Goal: Information Seeking & Learning: Learn about a topic

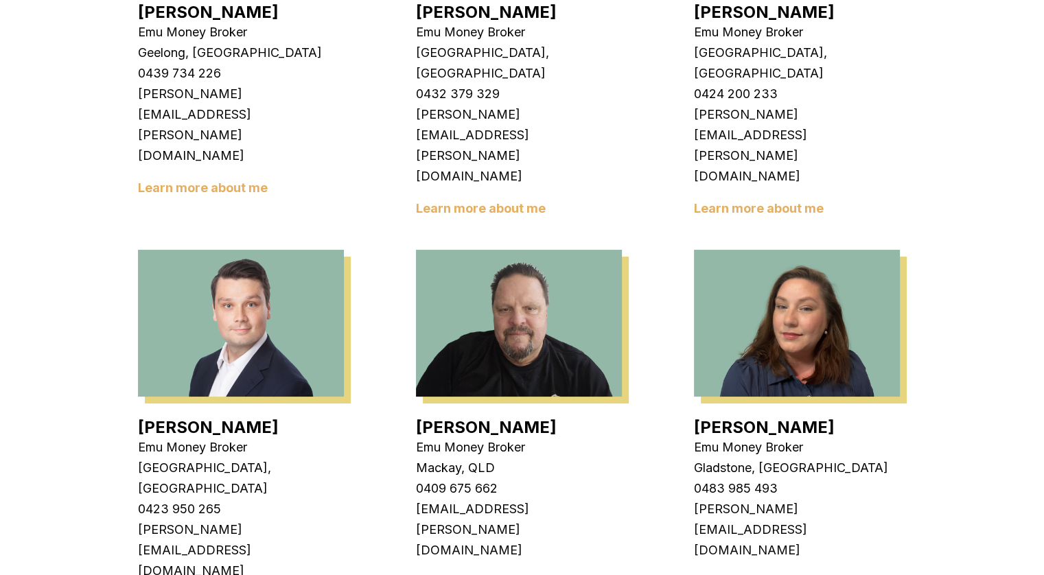
scroll to position [1304, 0]
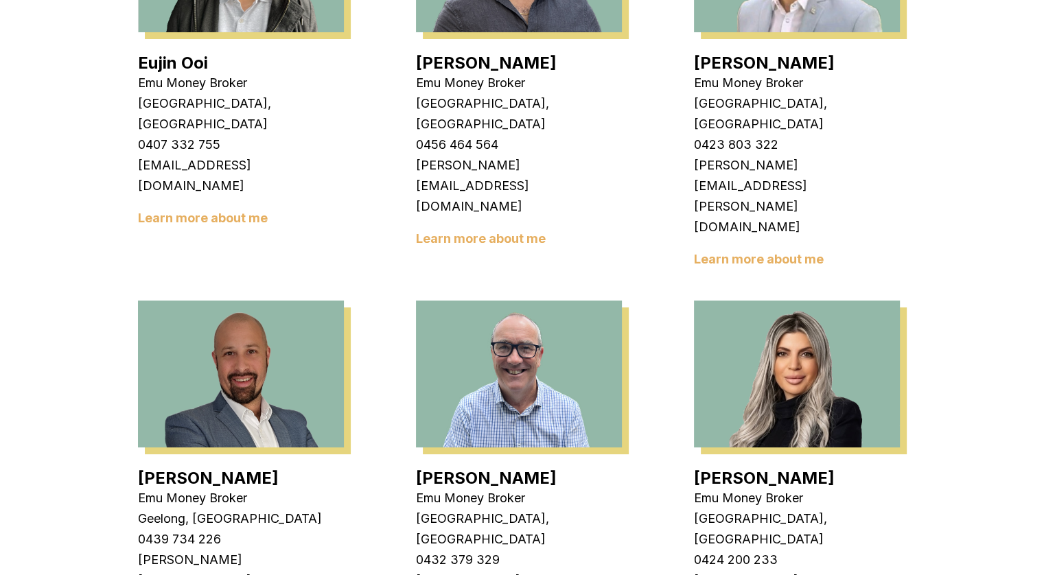
scroll to position [412, 0]
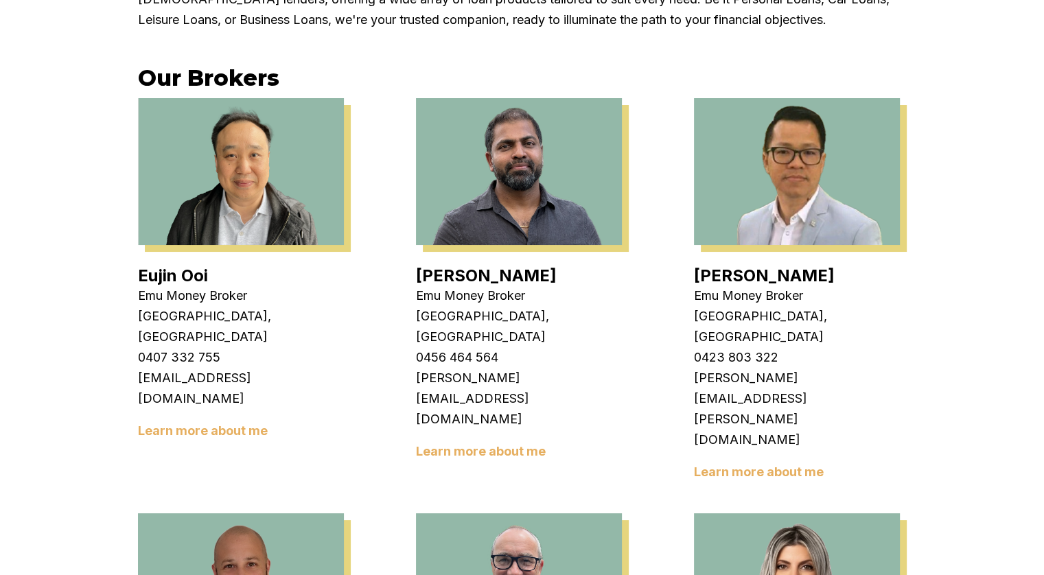
click at [741, 464] on link "Learn more about me" at bounding box center [759, 471] width 130 height 14
click at [220, 423] on link "Learn more about me" at bounding box center [203, 430] width 130 height 14
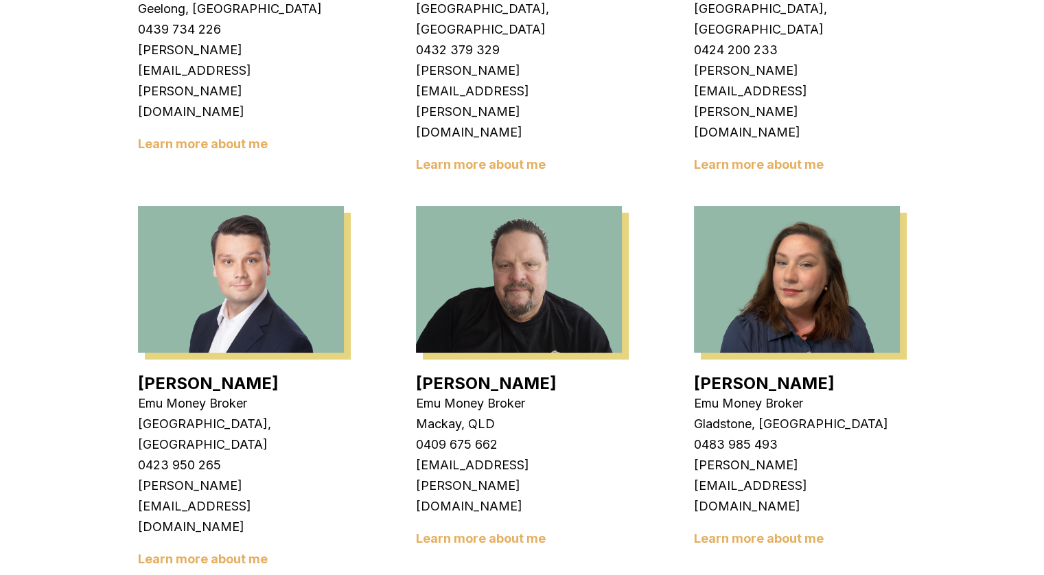
scroll to position [1166, 0]
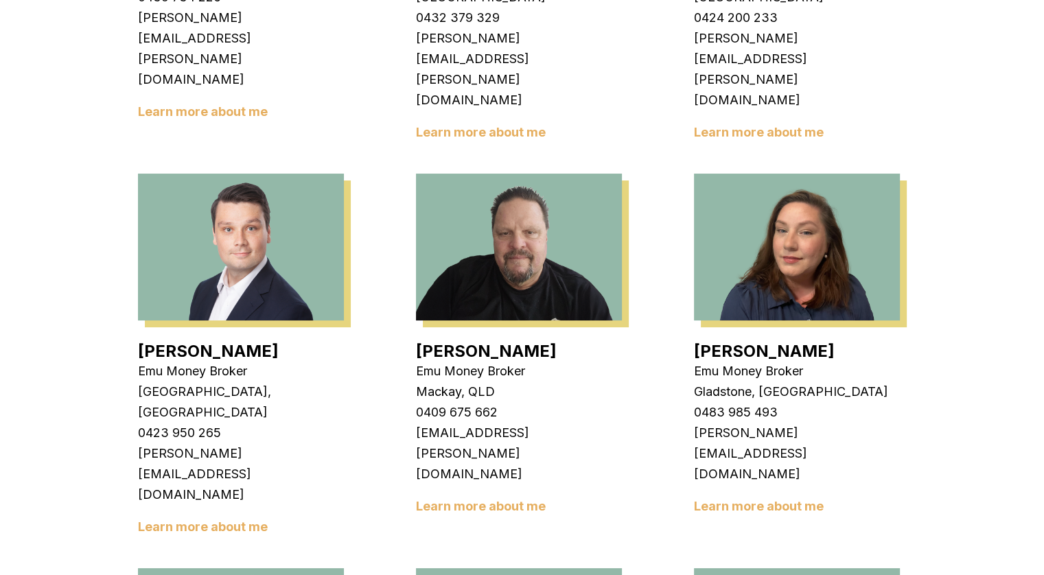
click at [191, 519] on link "Learn more about me" at bounding box center [203, 526] width 130 height 14
click at [505, 314] on div "Baron Ketterman Emu Money Broker Mackay, QLD 0409 675 662 baron.ketterman@emumo…" at bounding box center [519, 357] width 206 height 381
click at [502, 309] on div "Baron Ketterman Emu Money Broker Mackay, QLD 0409 675 662 baron.ketterman@emumo…" at bounding box center [519, 357] width 206 height 381
click at [497, 499] on link "Learn more about me" at bounding box center [481, 506] width 130 height 14
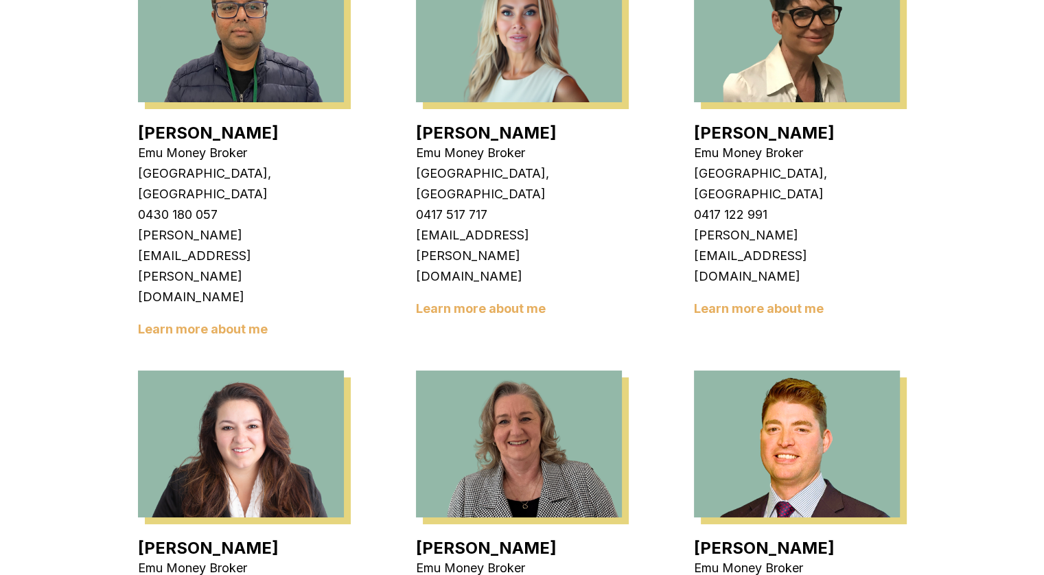
scroll to position [1852, 0]
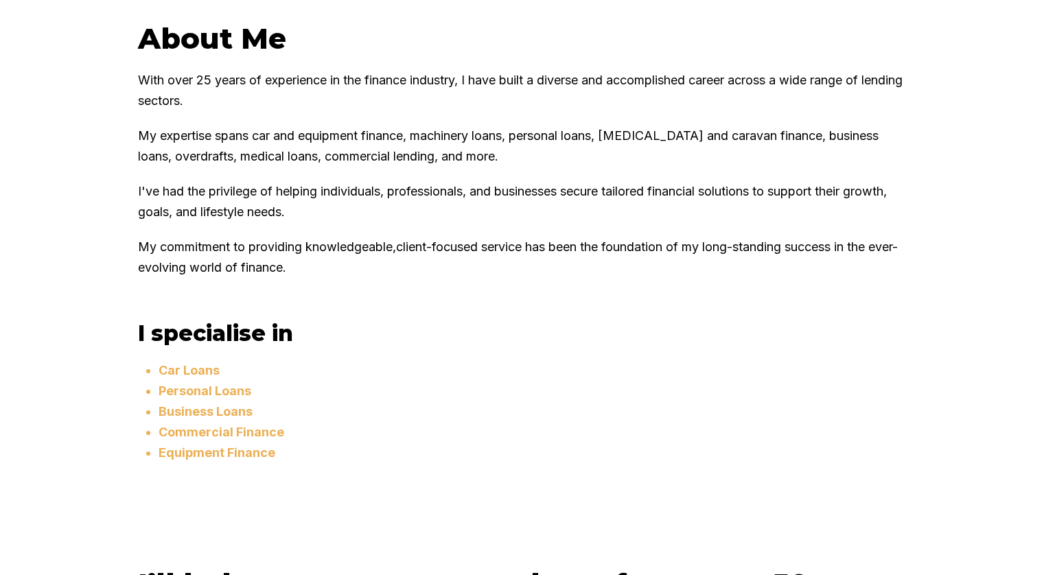
scroll to position [274, 0]
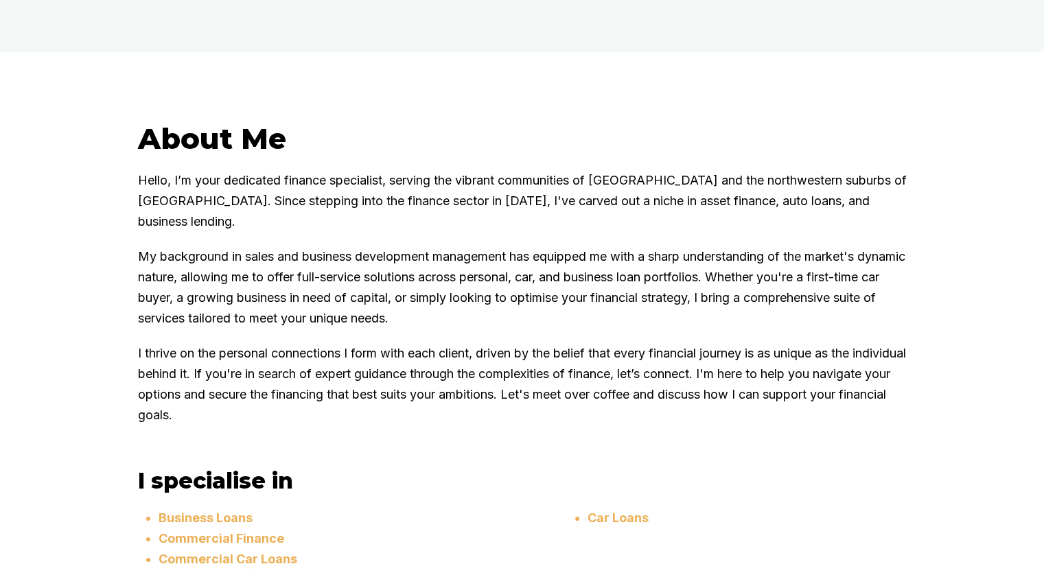
scroll to position [755, 0]
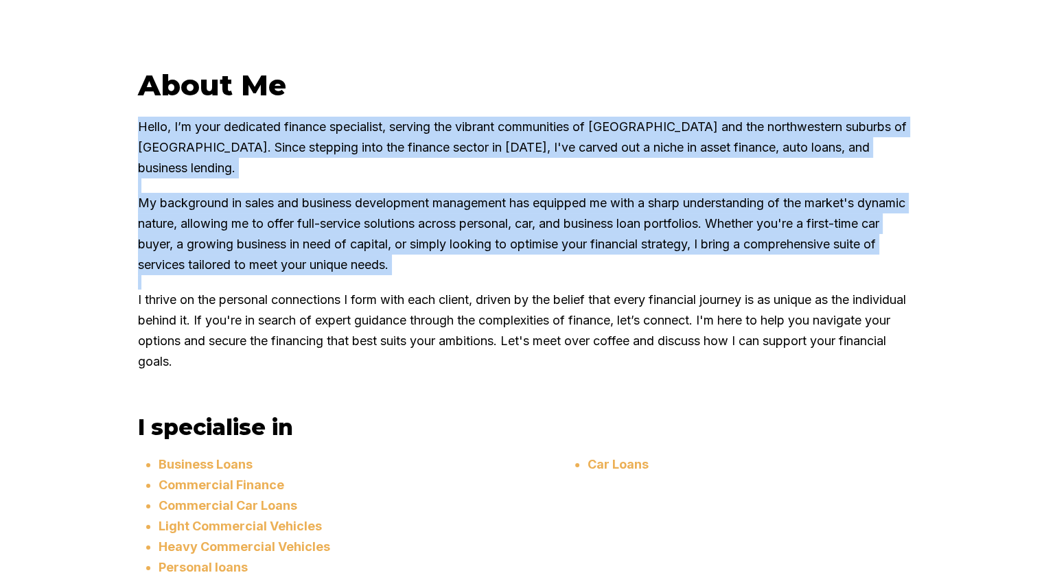
drag, startPoint x: 143, startPoint y: 153, endPoint x: 609, endPoint y: 397, distance: 526.6
click at [609, 399] on div "About Me Hello, I’m your dedicated finance specialist, serving the vibrant comm…" at bounding box center [521, 329] width 823 height 524
copy div "Hello, I’m your dedicated finance specialist, serving the vibrant communities o…"
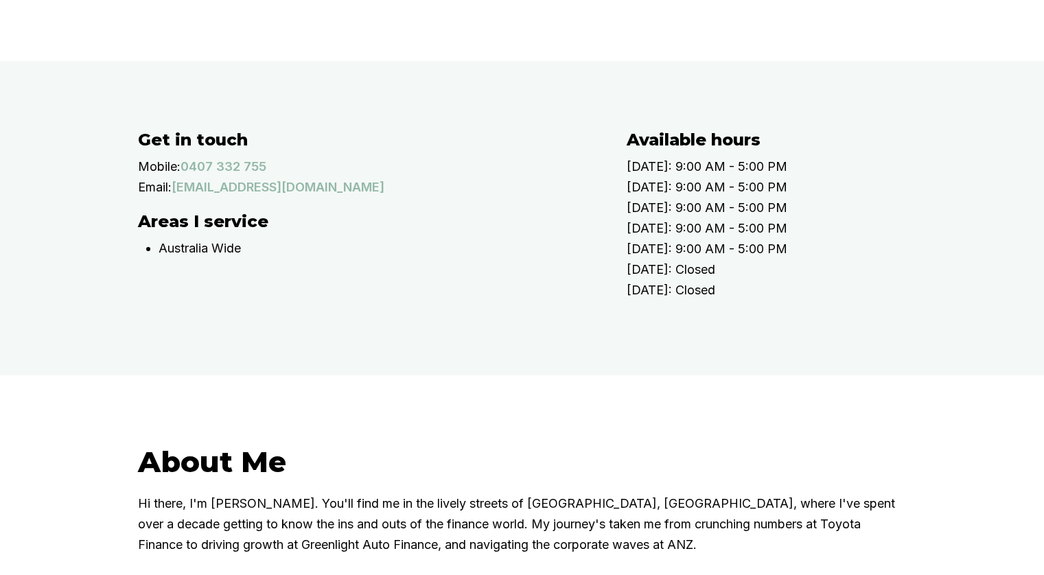
scroll to position [755, 0]
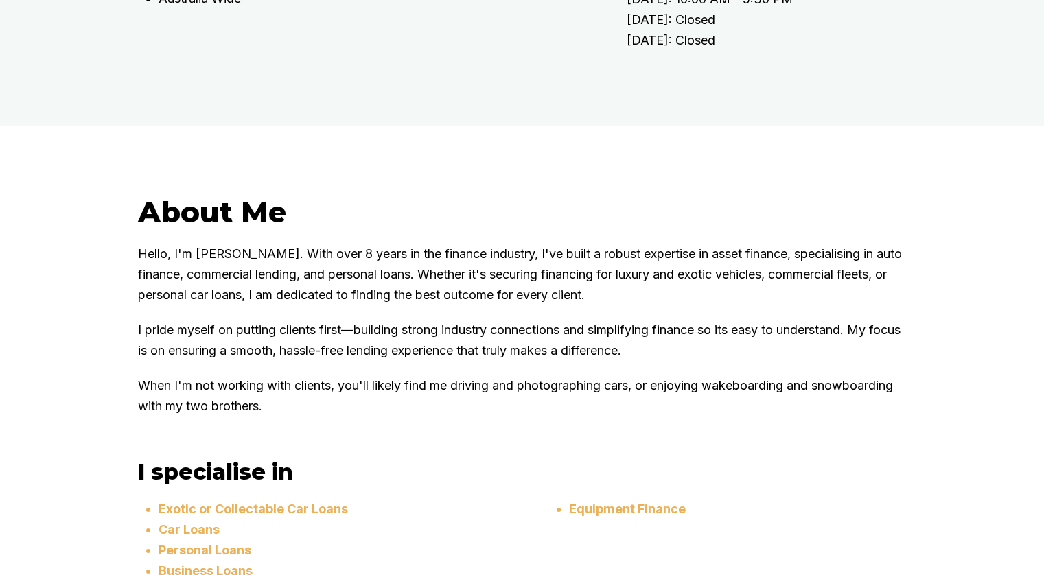
scroll to position [686, 0]
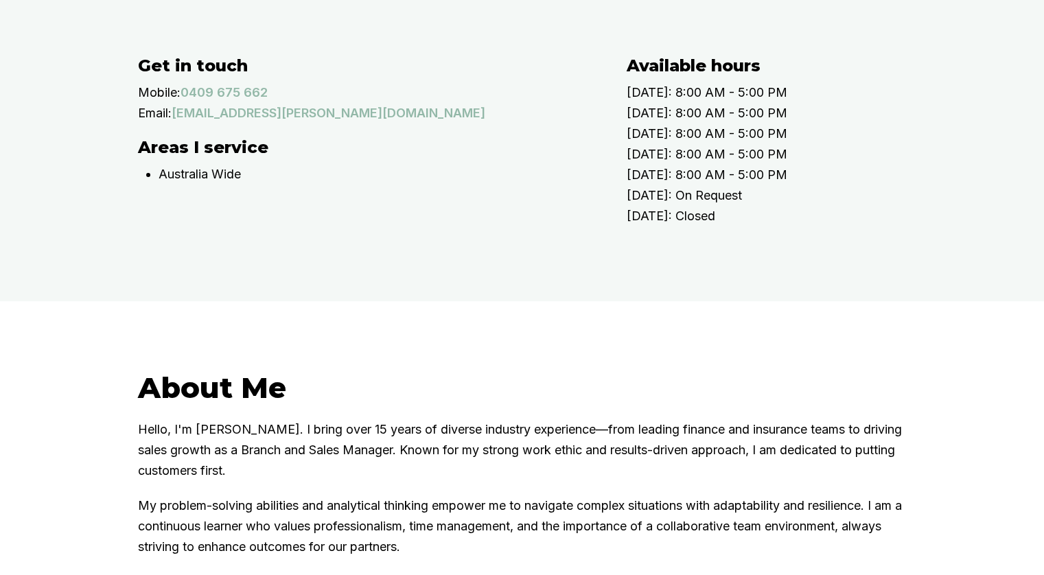
scroll to position [686, 0]
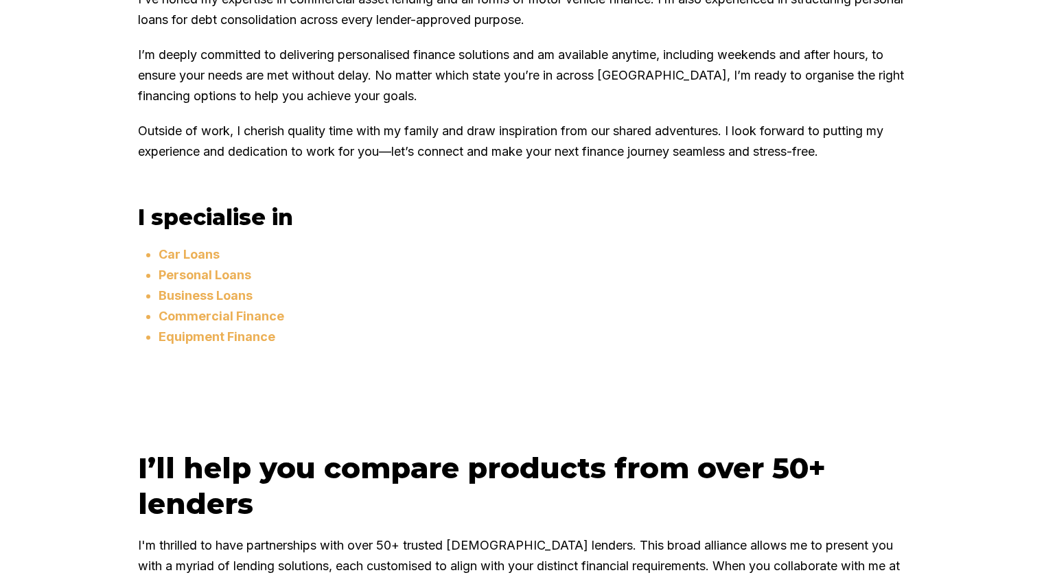
scroll to position [823, 0]
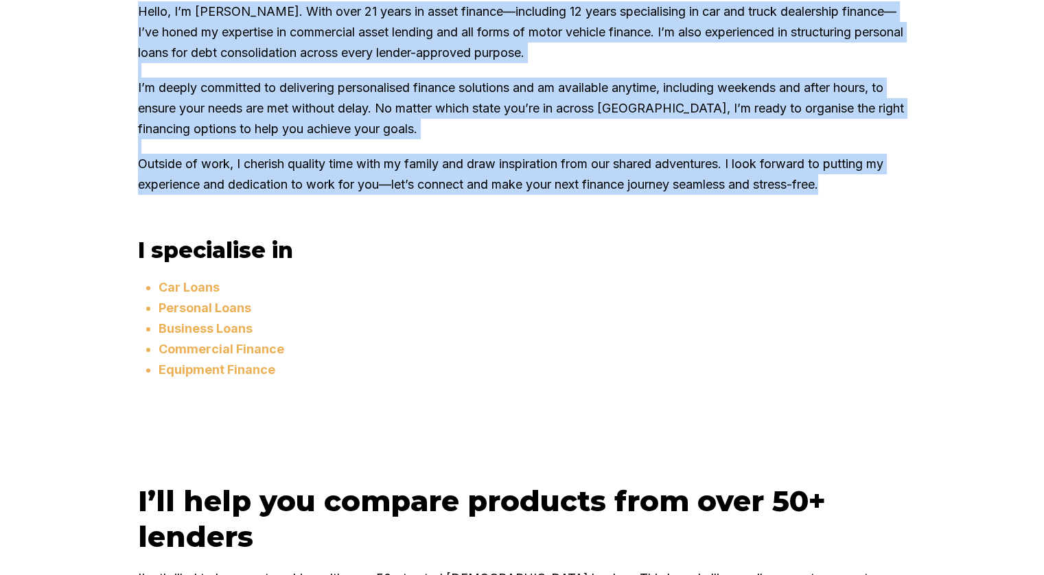
drag, startPoint x: 873, startPoint y: 263, endPoint x: 115, endPoint y: 81, distance: 779.0
click at [115, 81] on div "About Me Hello, I’m Stevette Gelavis. With over 21 years in asset finance—inclu…" at bounding box center [521, 183] width 823 height 462
copy div "Hello, I’m Stevette Gelavis. With over 21 years in asset finance—including 12 y…"
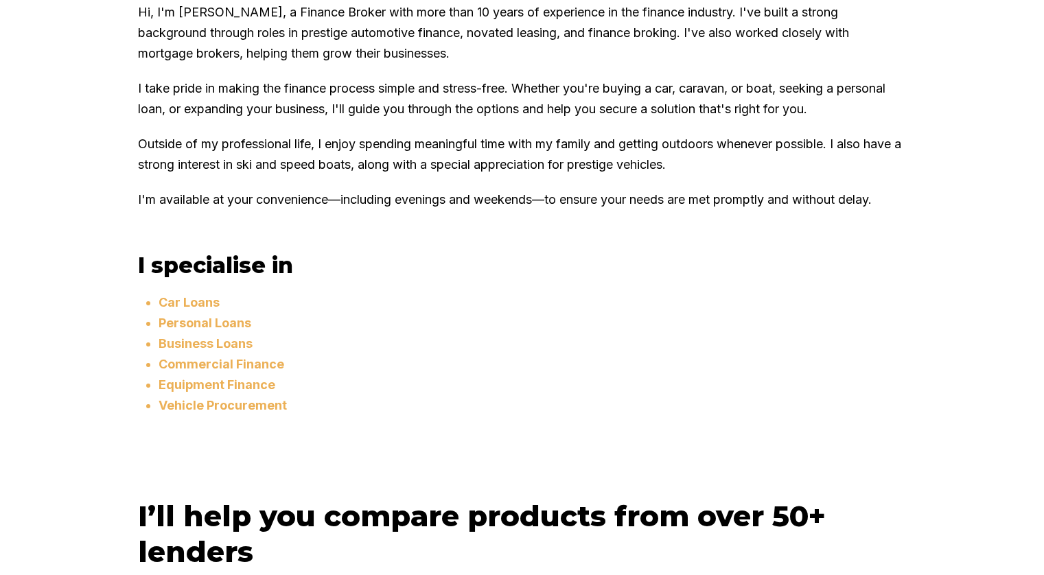
scroll to position [823, 0]
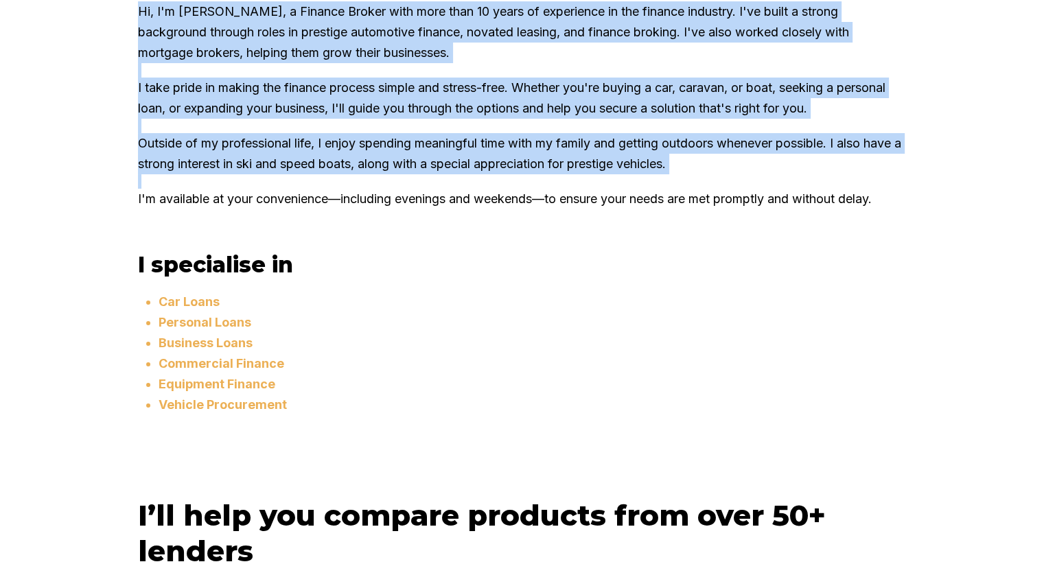
drag, startPoint x: 140, startPoint y: 84, endPoint x: 929, endPoint y: 301, distance: 818.3
click at [929, 301] on div "About Me Hi, I'm Jack Armstrong, a Finance Broker with more than 10 years of ex…" at bounding box center [521, 190] width 823 height 477
copy div "Hi, I'm Jack Armstrong, a Finance Broker with more than 10 years of experience …"
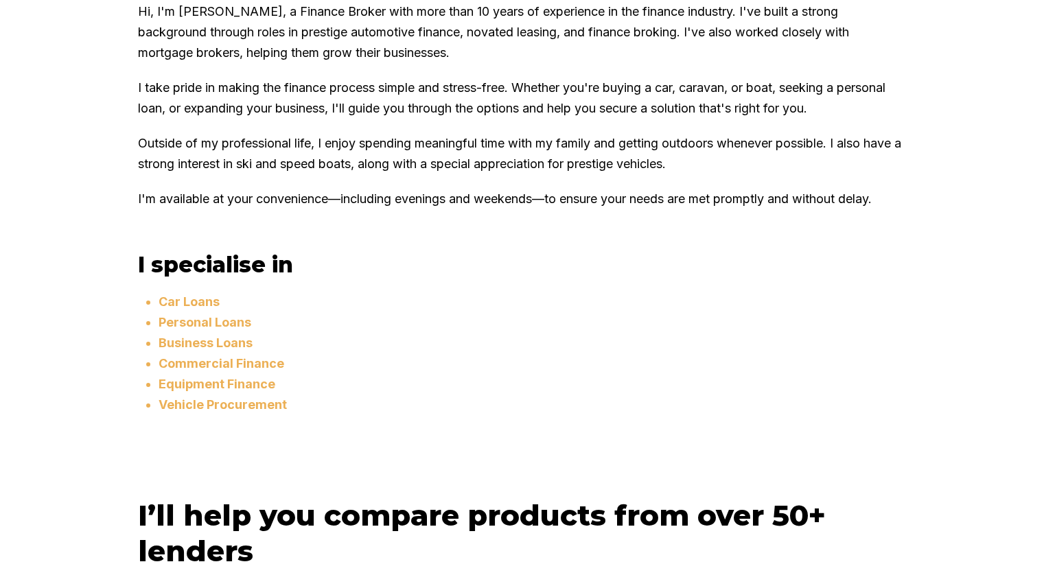
click at [392, 278] on h3 "I specialise in" at bounding box center [522, 264] width 768 height 27
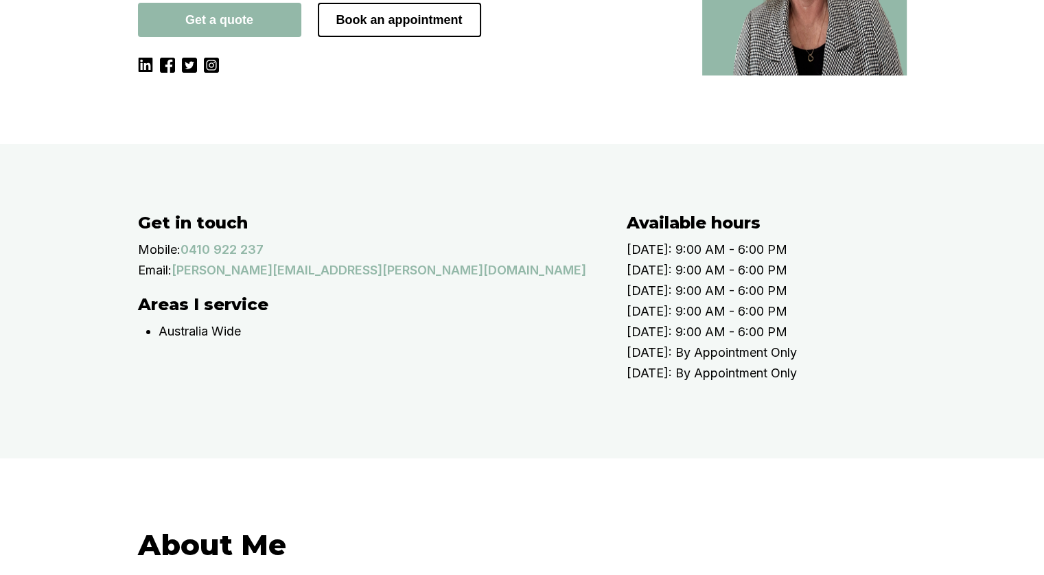
scroll to position [480, 0]
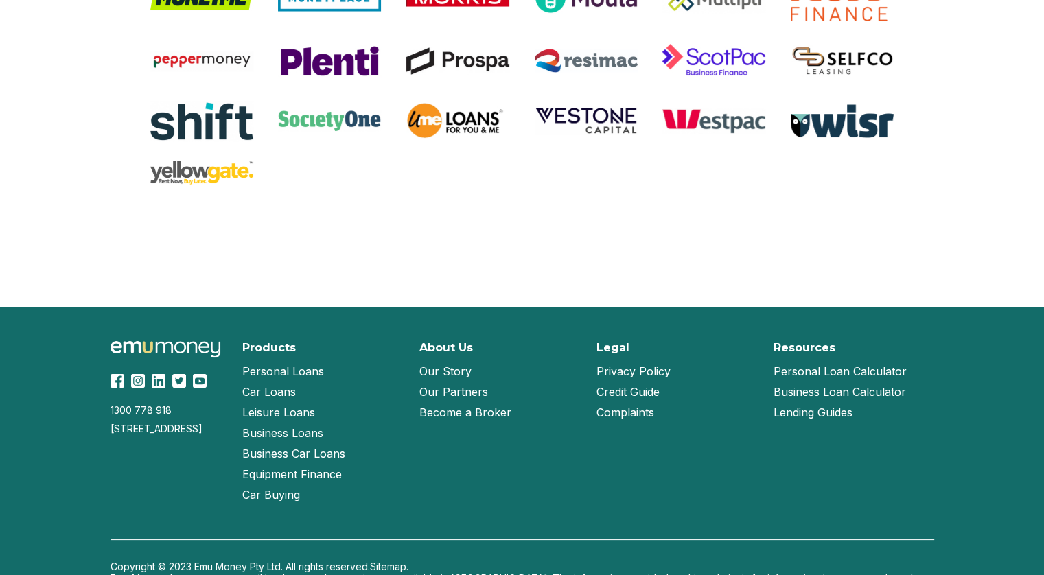
scroll to position [2808, 0]
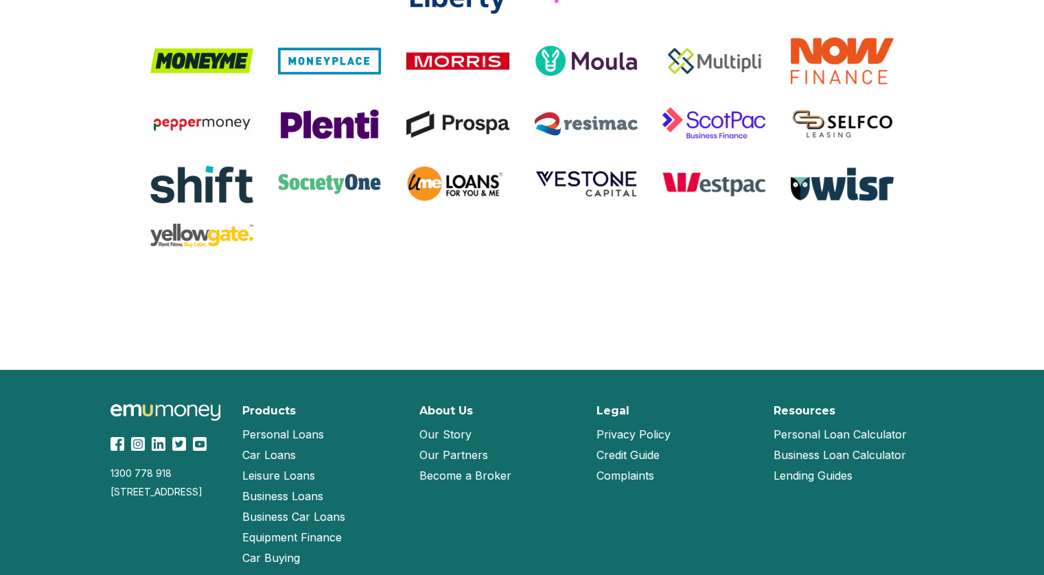
click at [442, 410] on h2 "About Us" at bounding box center [446, 410] width 54 height 13
click at [450, 430] on link "Our Story" at bounding box center [445, 434] width 52 height 21
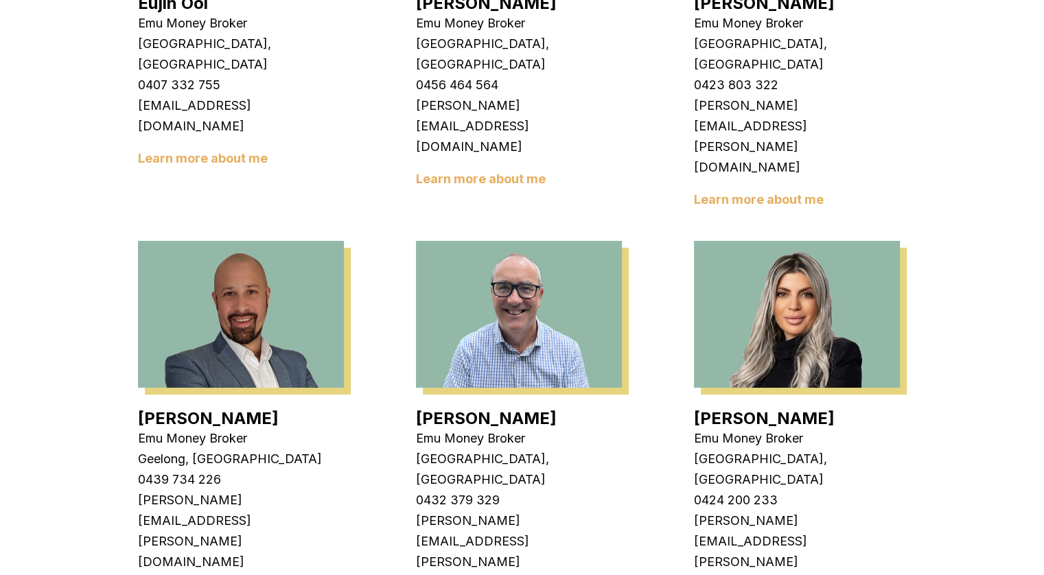
scroll to position [617, 0]
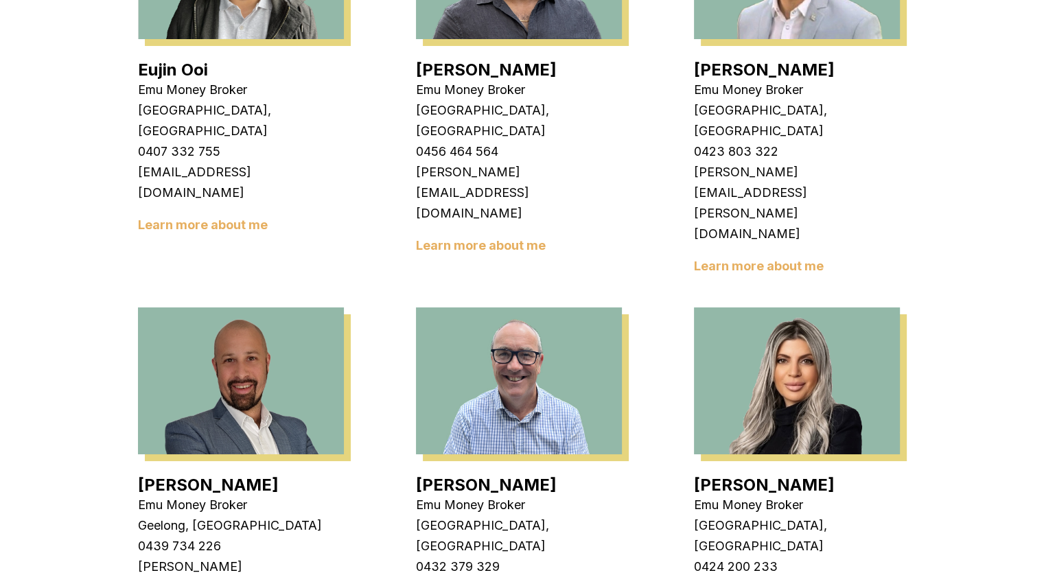
click at [738, 259] on link "Learn more about me" at bounding box center [759, 266] width 130 height 14
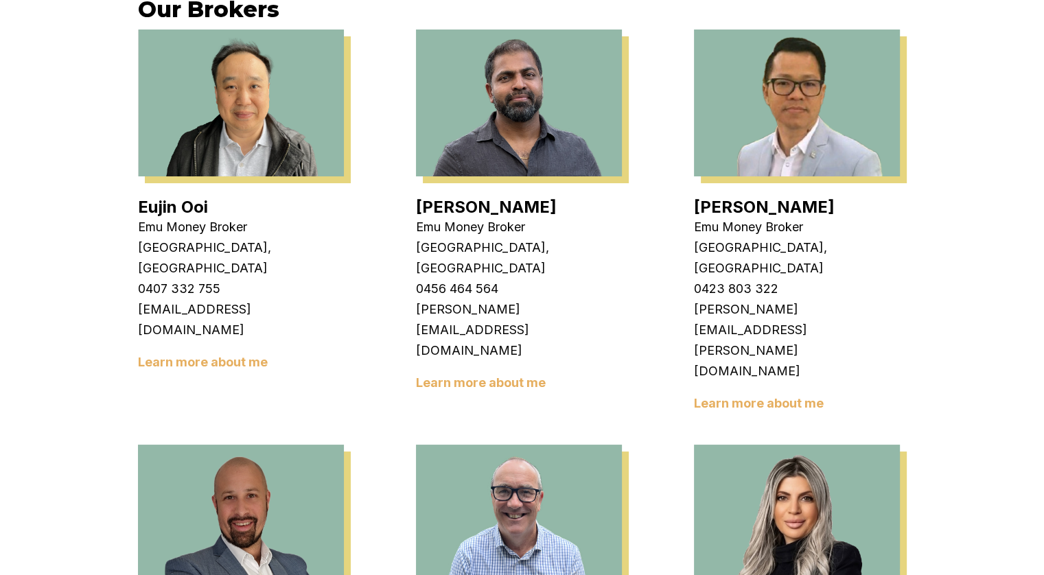
scroll to position [412, 0]
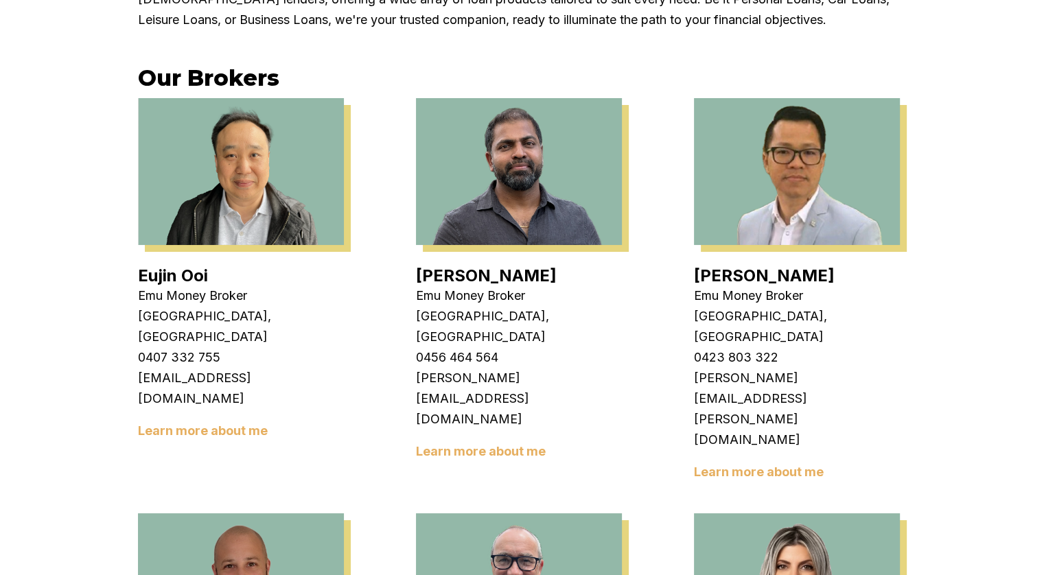
click at [489, 444] on link "Learn more about me" at bounding box center [481, 451] width 130 height 14
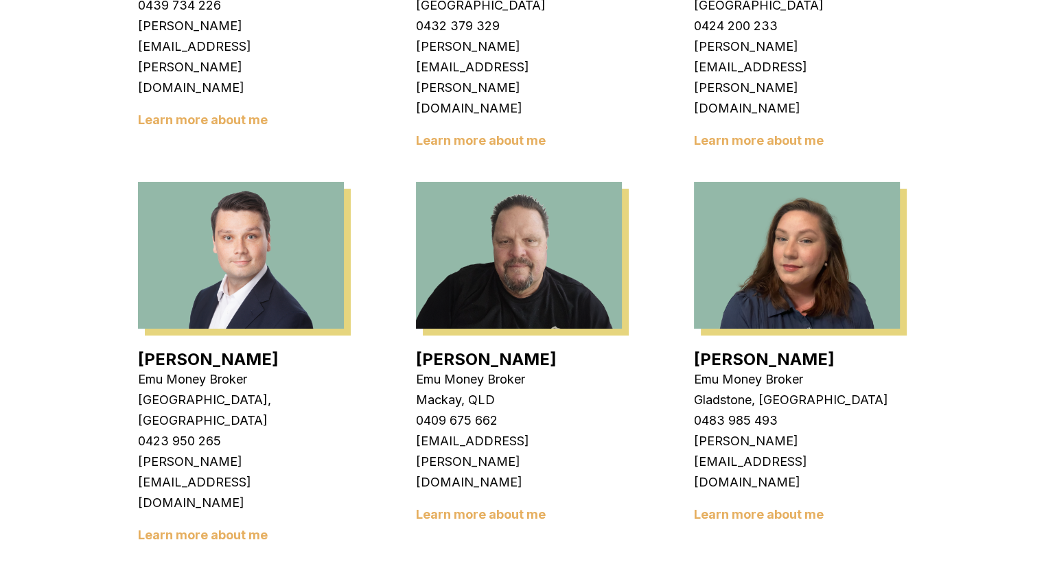
scroll to position [1235, 0]
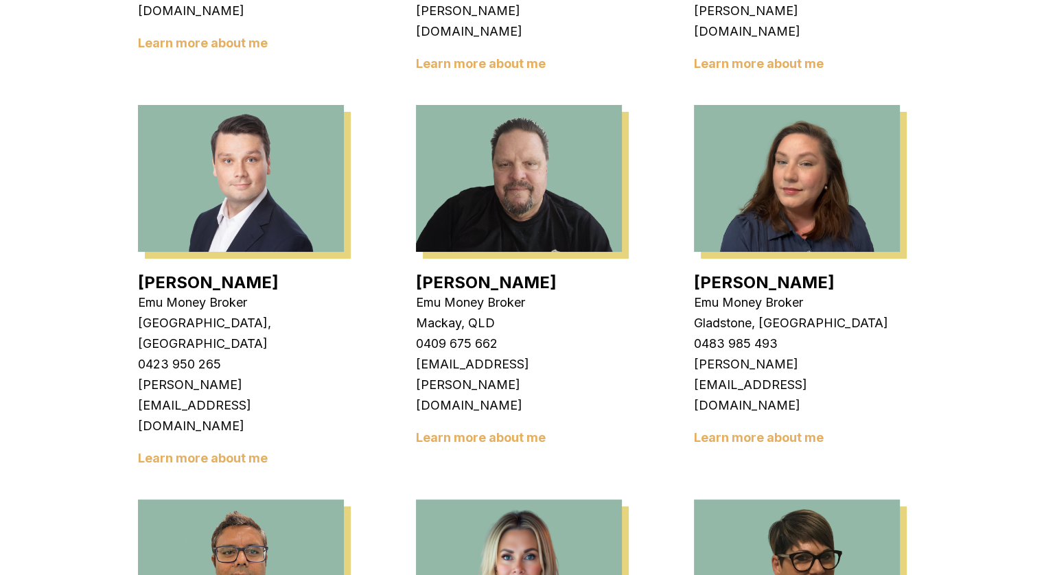
click at [521, 430] on link "Learn more about me" at bounding box center [481, 437] width 130 height 14
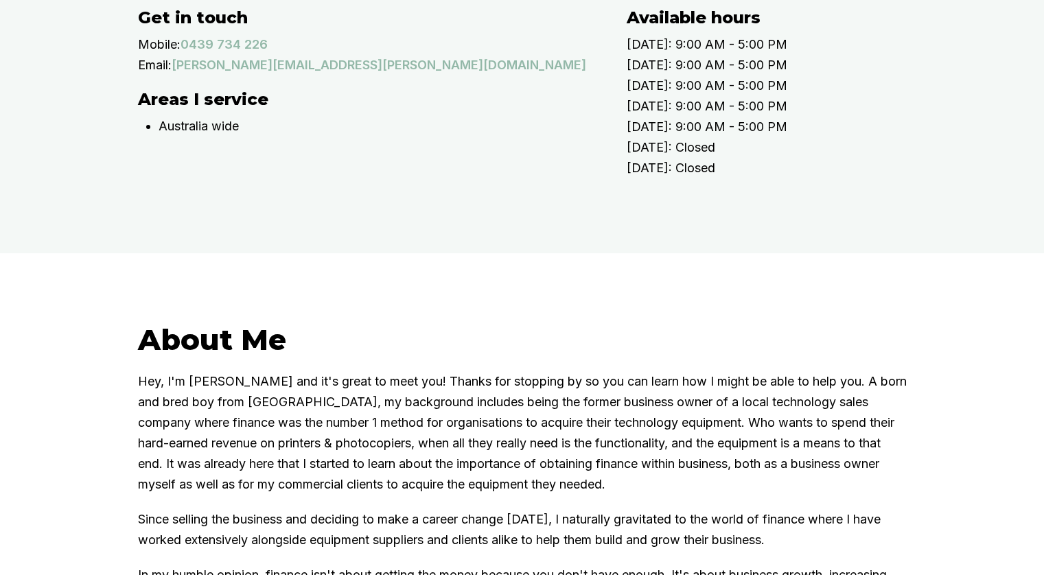
scroll to position [137, 0]
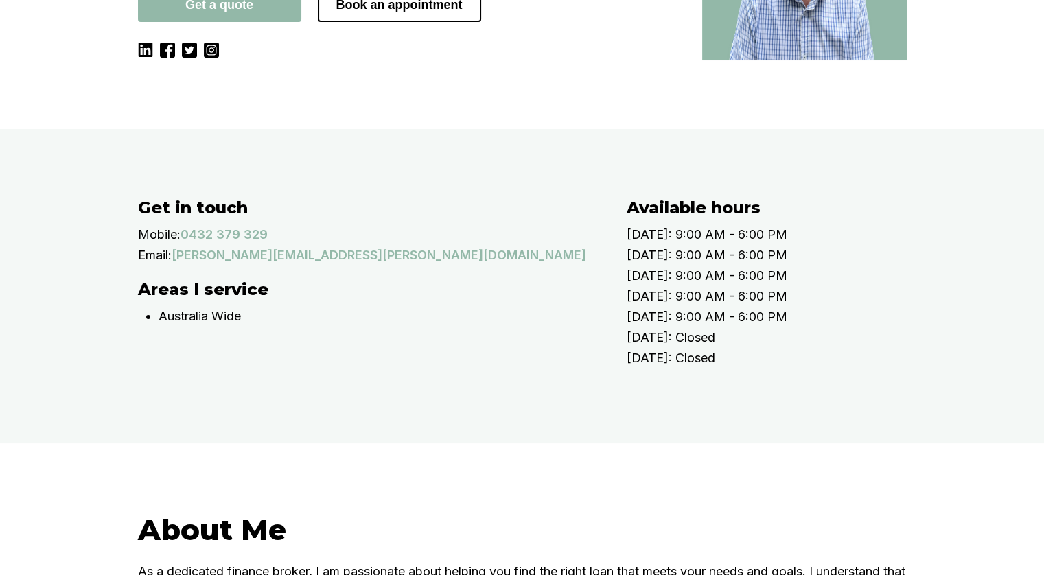
scroll to position [206, 0]
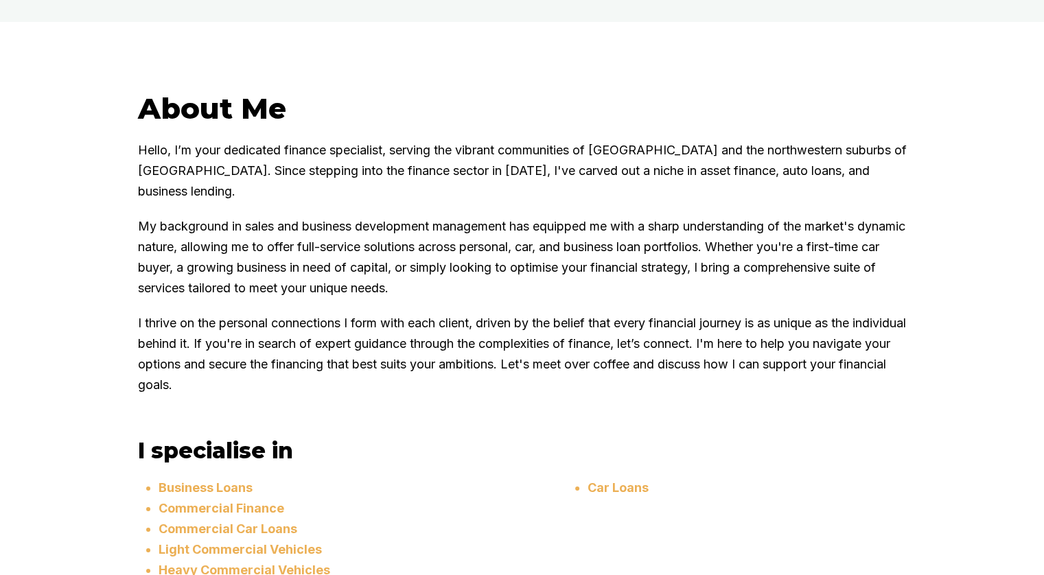
scroll to position [755, 0]
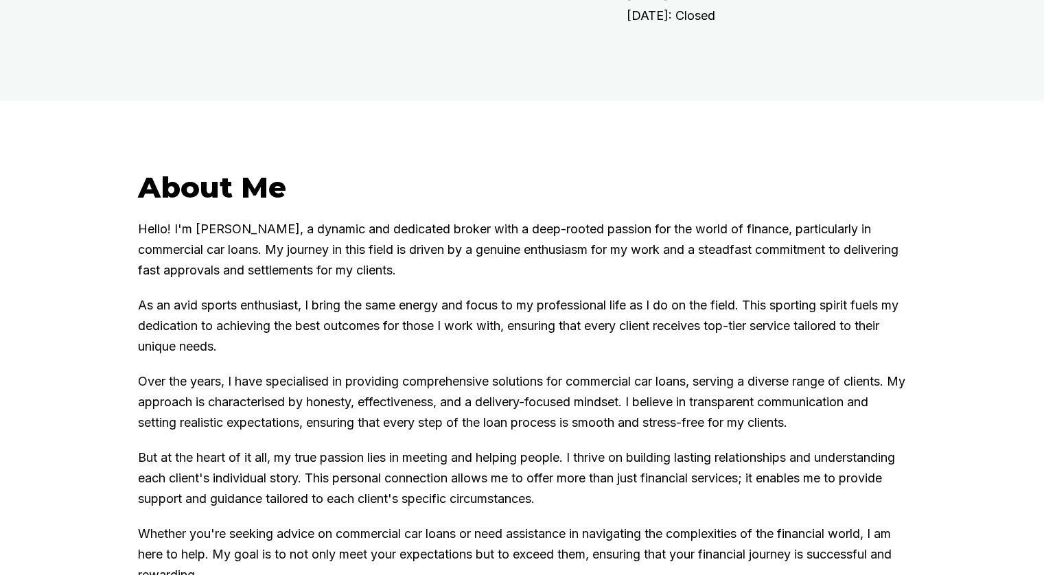
scroll to position [617, 0]
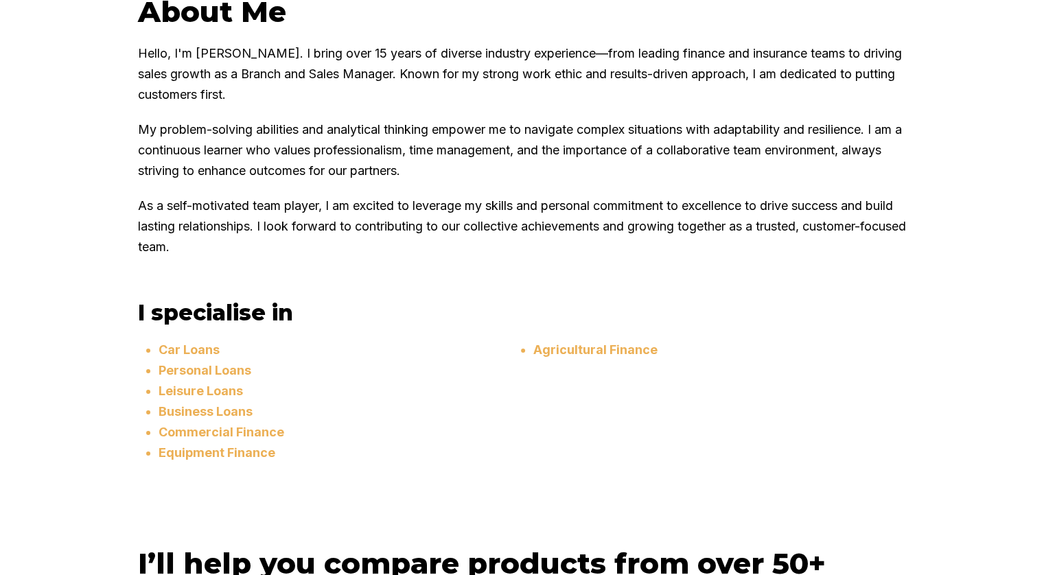
scroll to position [1166, 0]
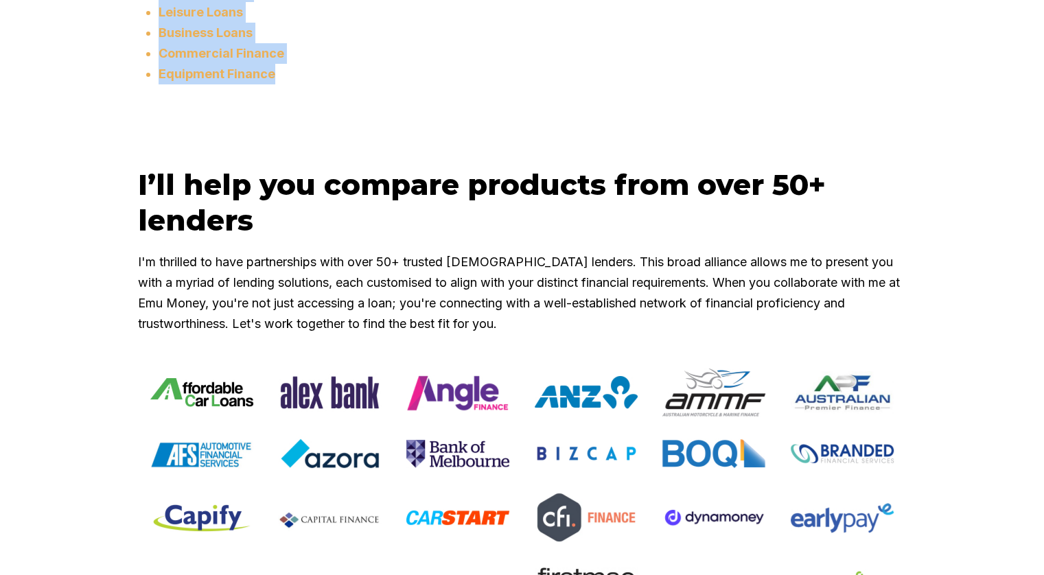
drag, startPoint x: 304, startPoint y: 150, endPoint x: 156, endPoint y: 45, distance: 181.1
click at [156, 45] on div "I specialise in Car Loans Personal Loans Leisure Loans Business Loans Commercia…" at bounding box center [522, 9] width 768 height 178
copy ul "Car Loans Personal Loans Leisure Loans Business Loans Commercial Finance Equipm…"
